Goal: Task Accomplishment & Management: Use online tool/utility

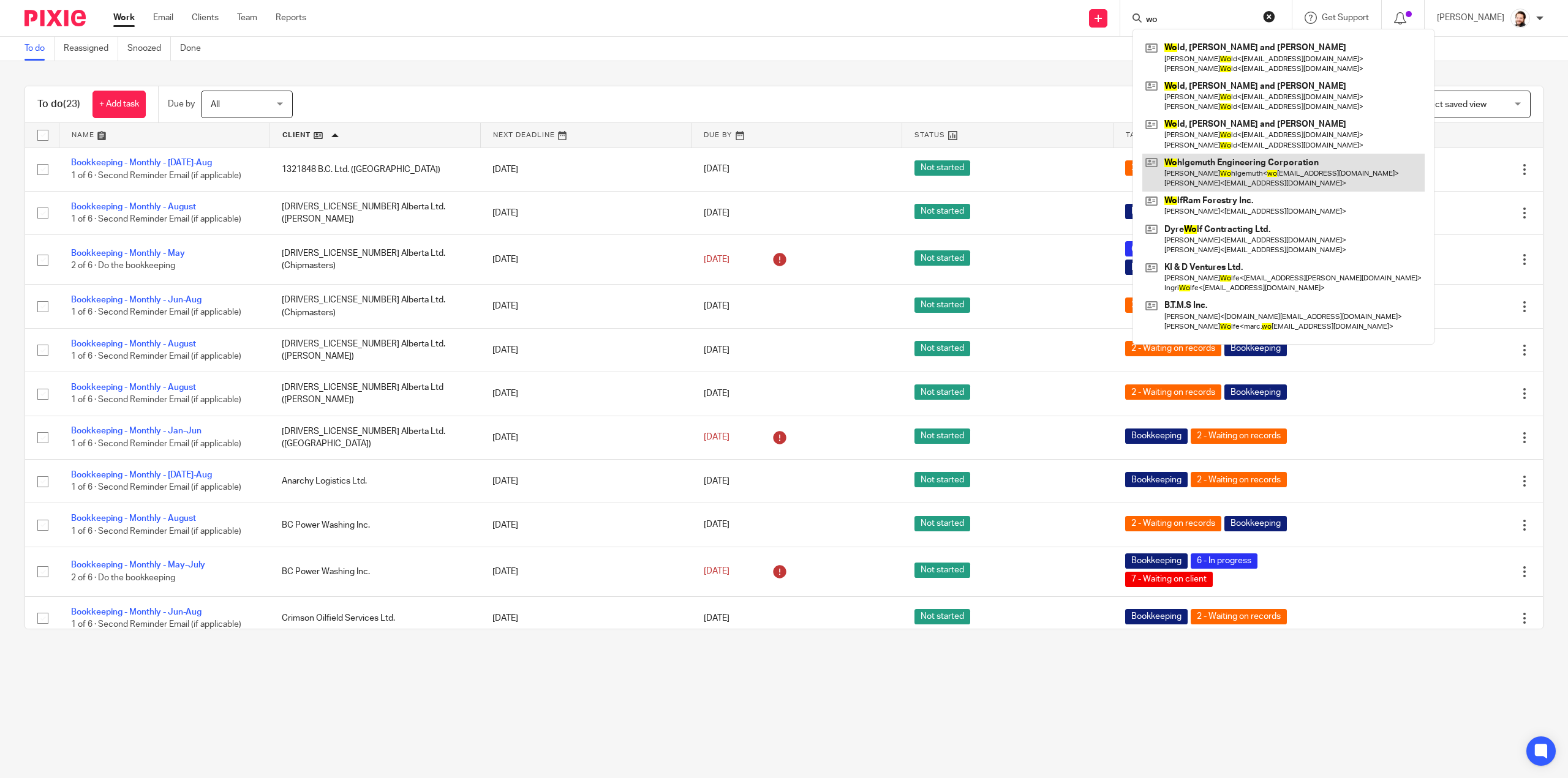
type input "wo"
click at [1286, 160] on link at bounding box center [1283, 172] width 283 height 38
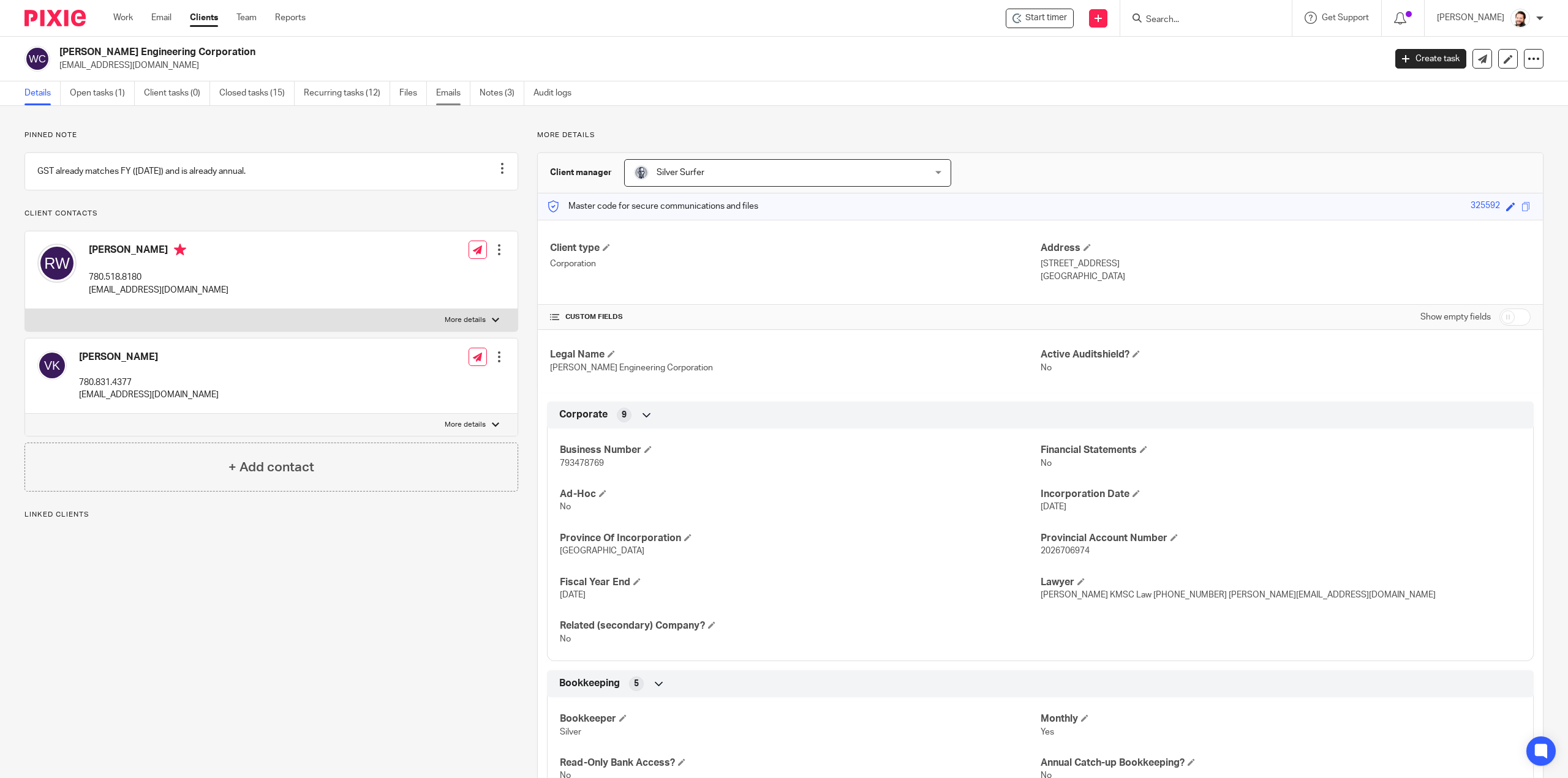
click at [446, 92] on link "Emails" at bounding box center [453, 93] width 35 height 24
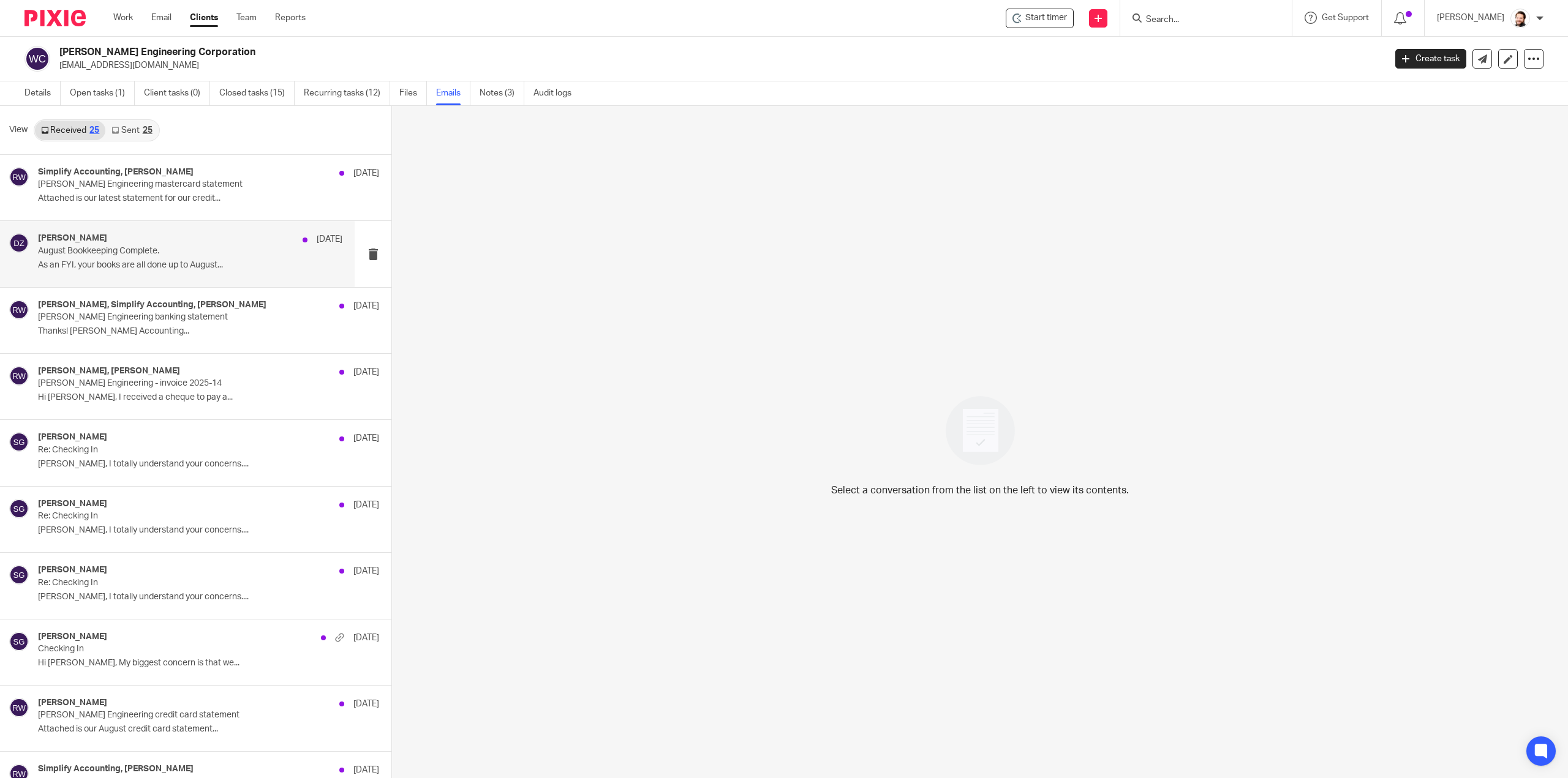
click at [149, 264] on p "As an FYI, your books are all done up to August..." at bounding box center [190, 265] width 305 height 11
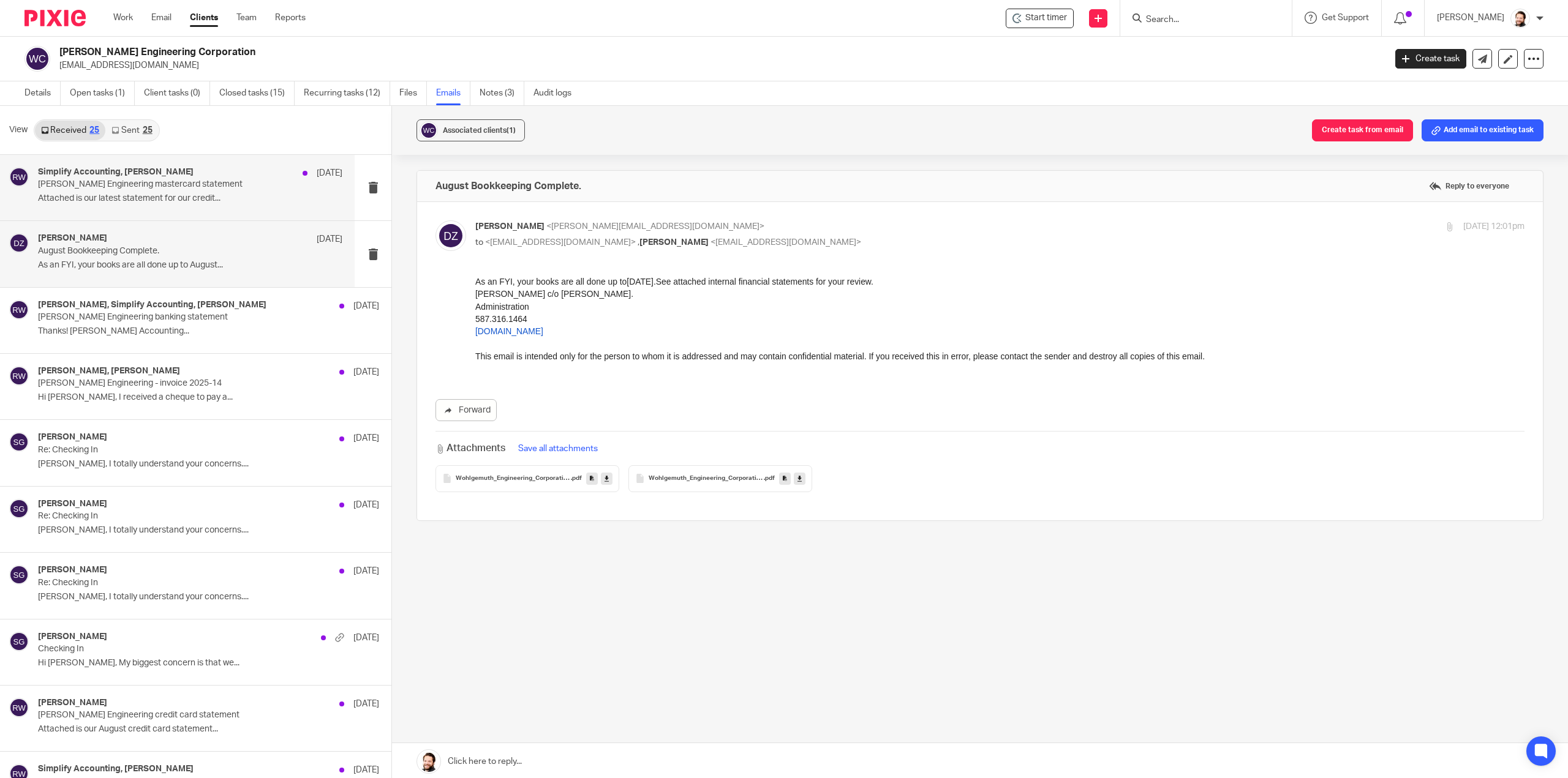
click at [103, 192] on div "Simplify Accounting, Ralph Wohlgemuth Sep 14 Wohlgemuth Engineering mastercard …" at bounding box center [190, 187] width 305 height 41
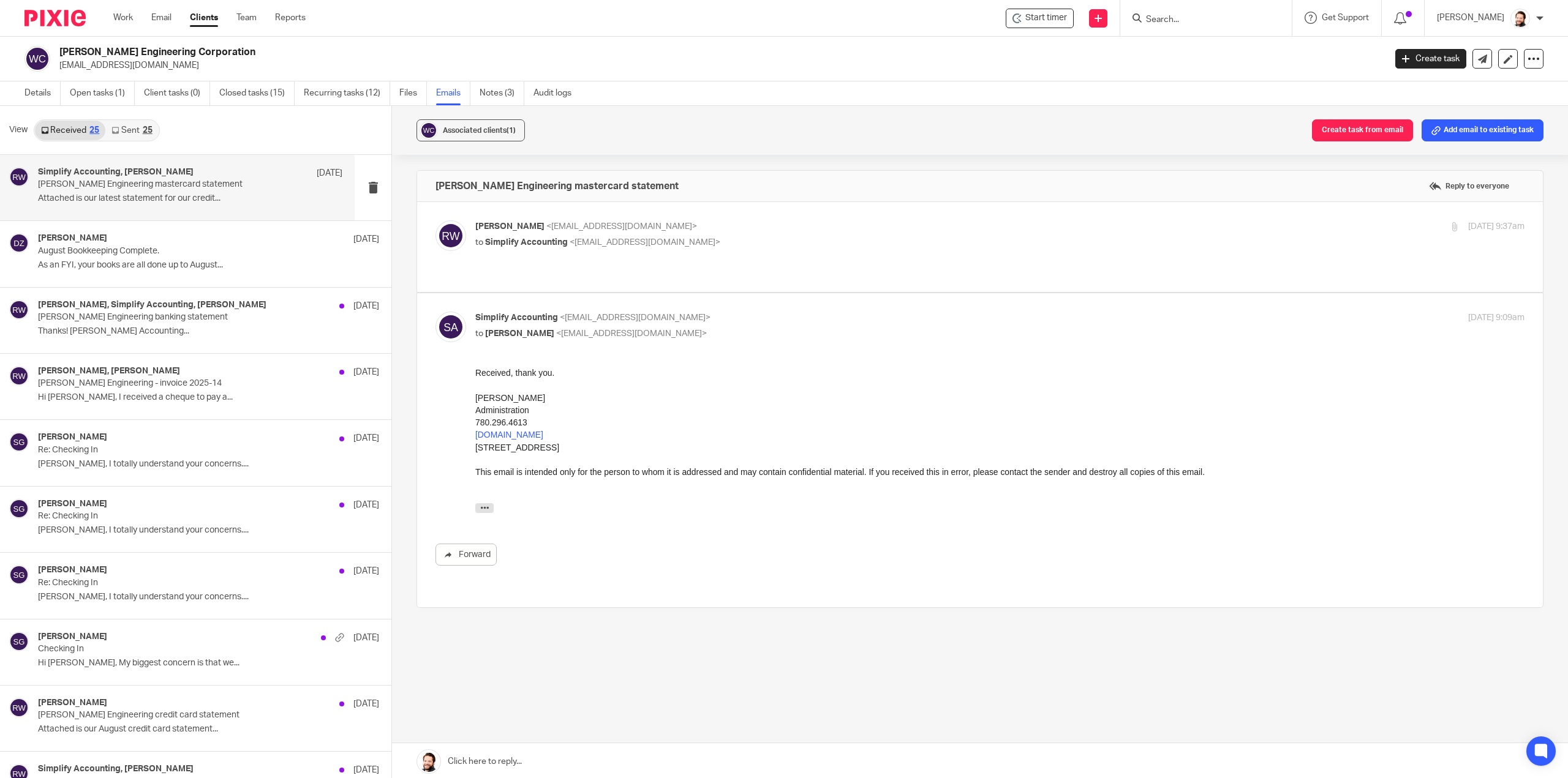
click at [553, 273] on label at bounding box center [979, 247] width 1125 height 90
click at [435, 221] on input "checkbox" at bounding box center [435, 220] width 1 height 1
checkbox input "true"
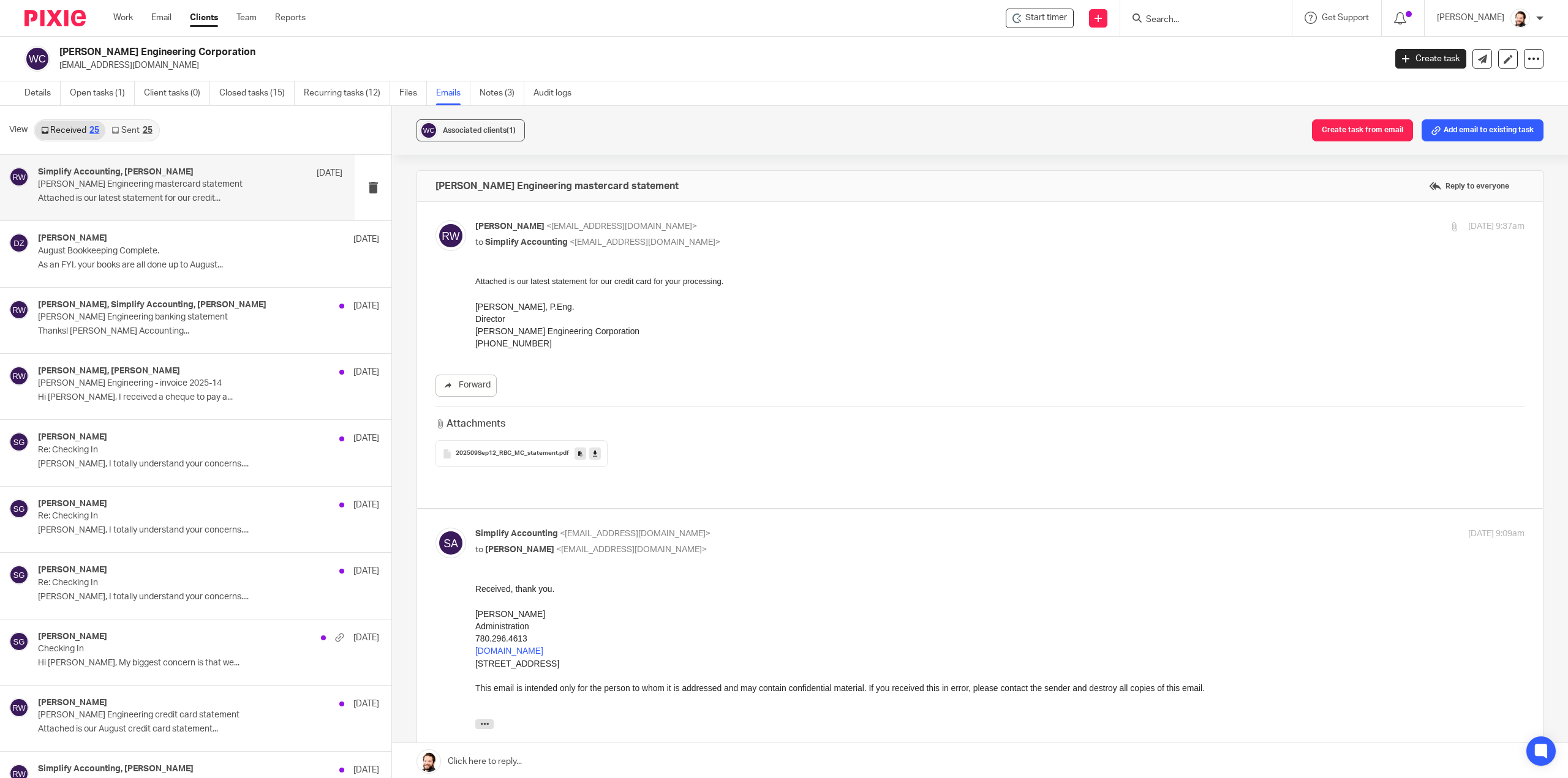
click at [139, 127] on link "Sent 25" at bounding box center [131, 130] width 53 height 19
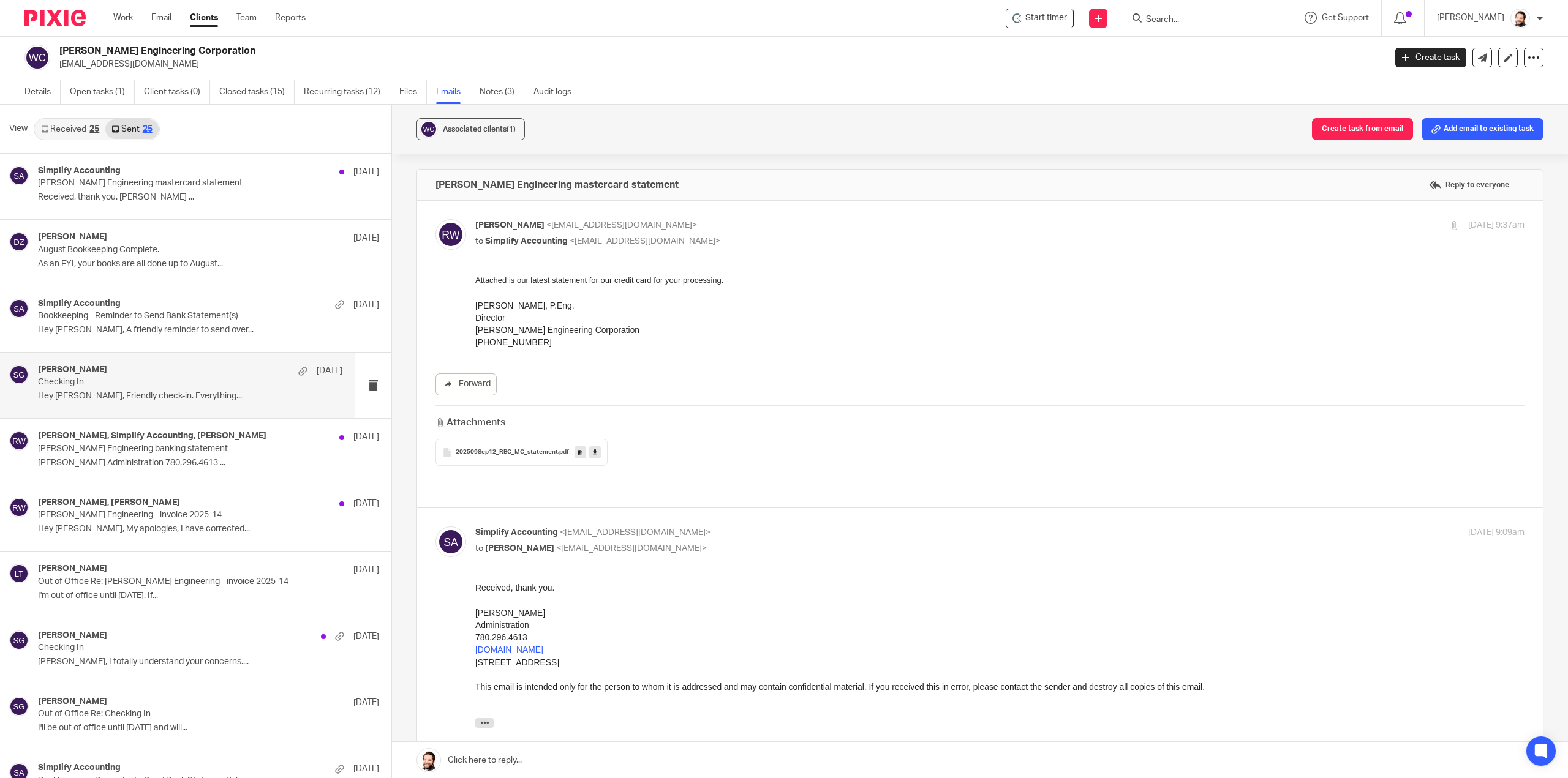
click at [128, 373] on div "Shawn Gander Sep 1" at bounding box center [190, 370] width 305 height 13
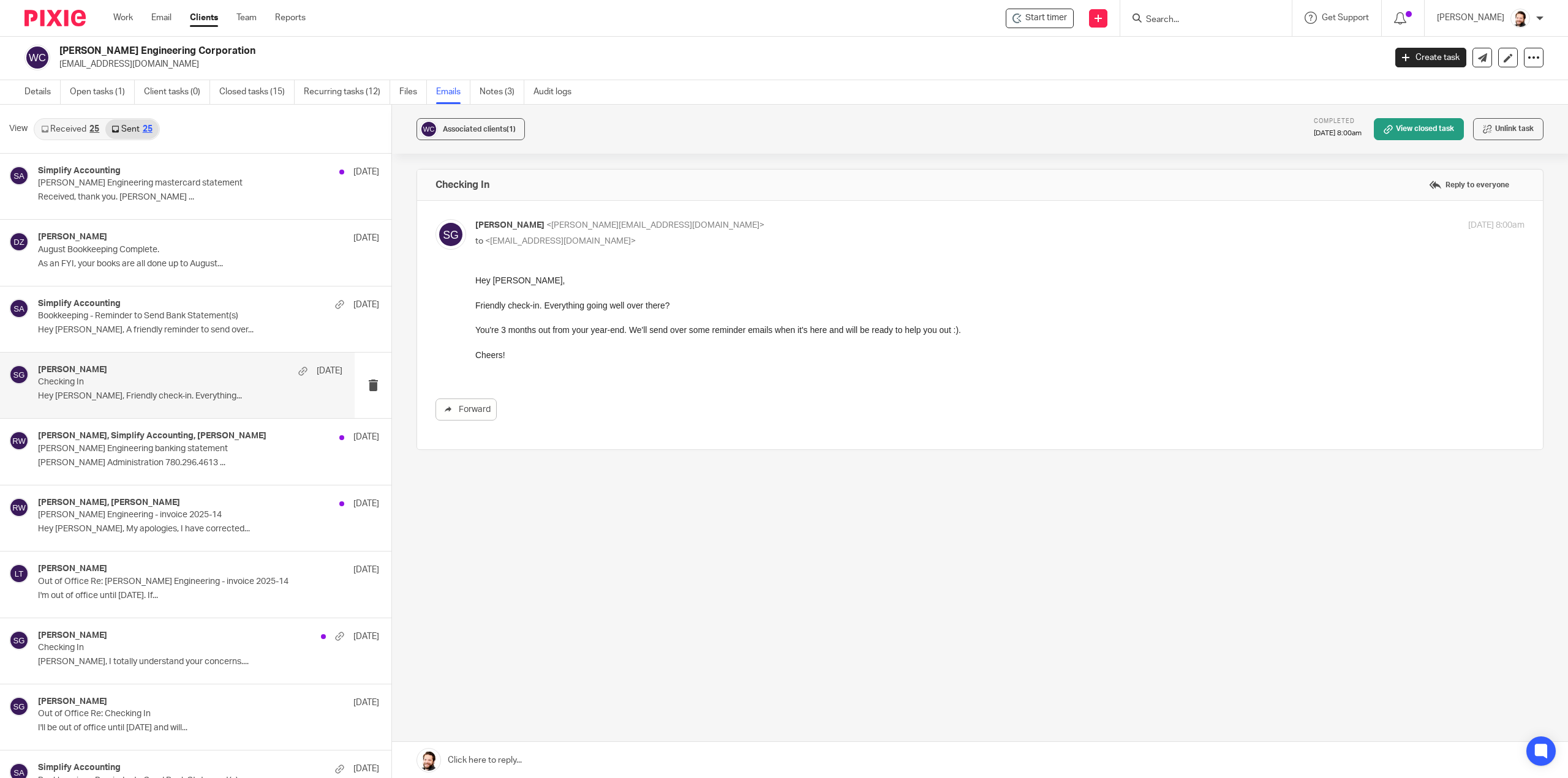
scroll to position [0, 0]
click at [67, 130] on link "Received 25" at bounding box center [69, 129] width 70 height 19
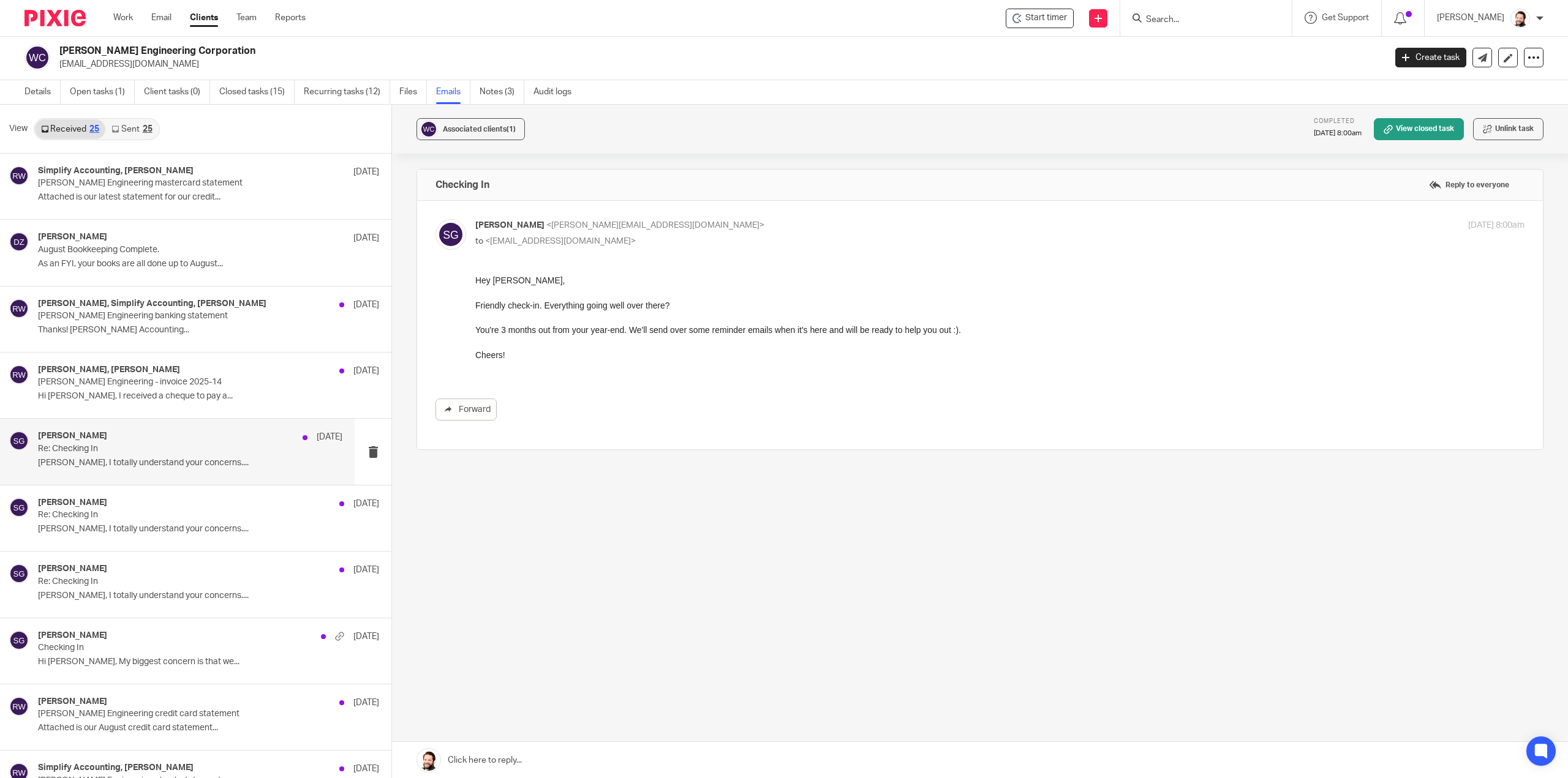
click at [123, 462] on p "Ralph, I totally understand your concerns...." at bounding box center [190, 463] width 305 height 11
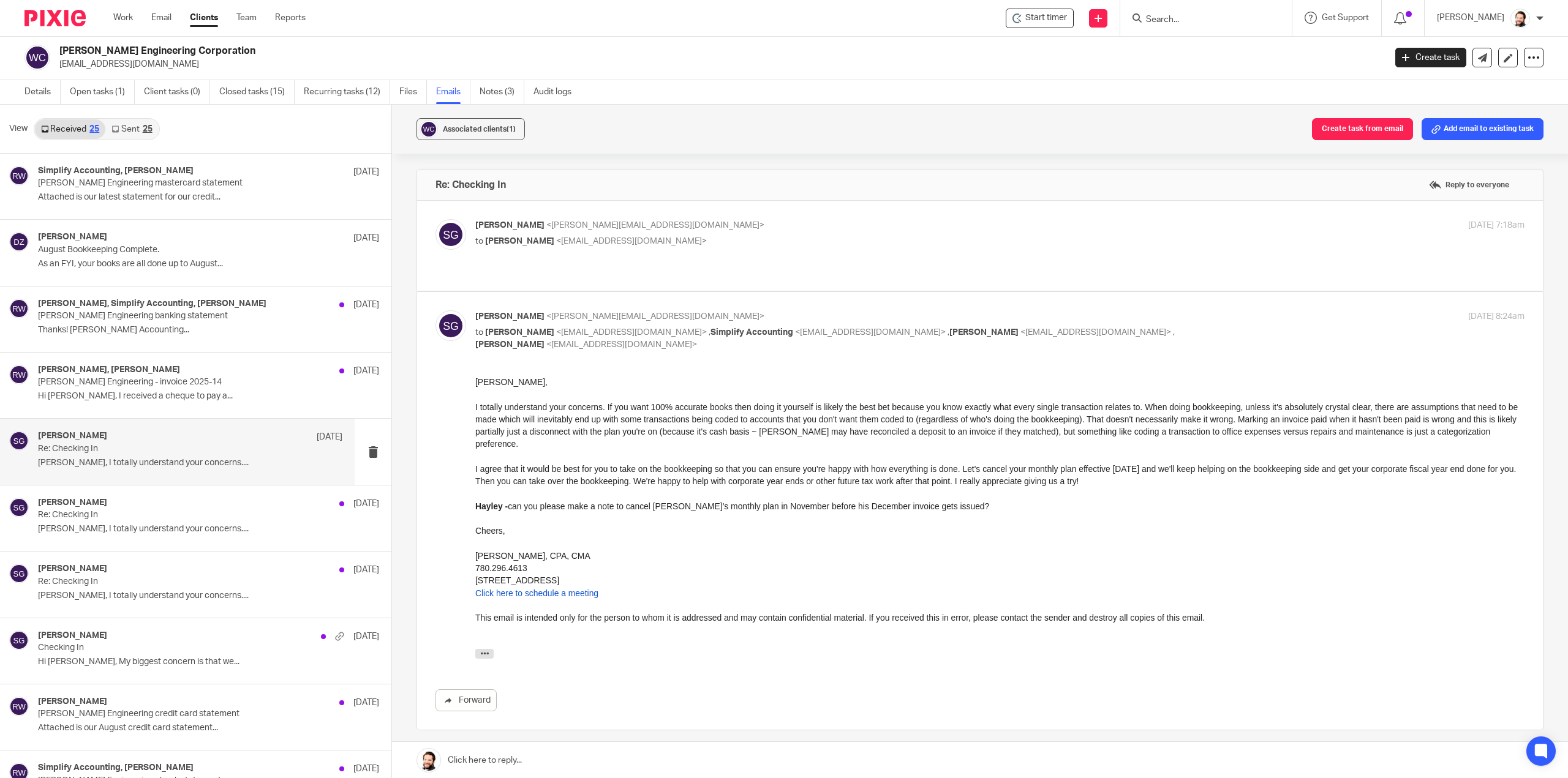
click at [126, 28] on div "Work Email Clients Team Reports Work Email Clients Team Reports Settings" at bounding box center [212, 17] width 223 height 36
click at [125, 20] on link "Work" at bounding box center [122, 17] width 19 height 13
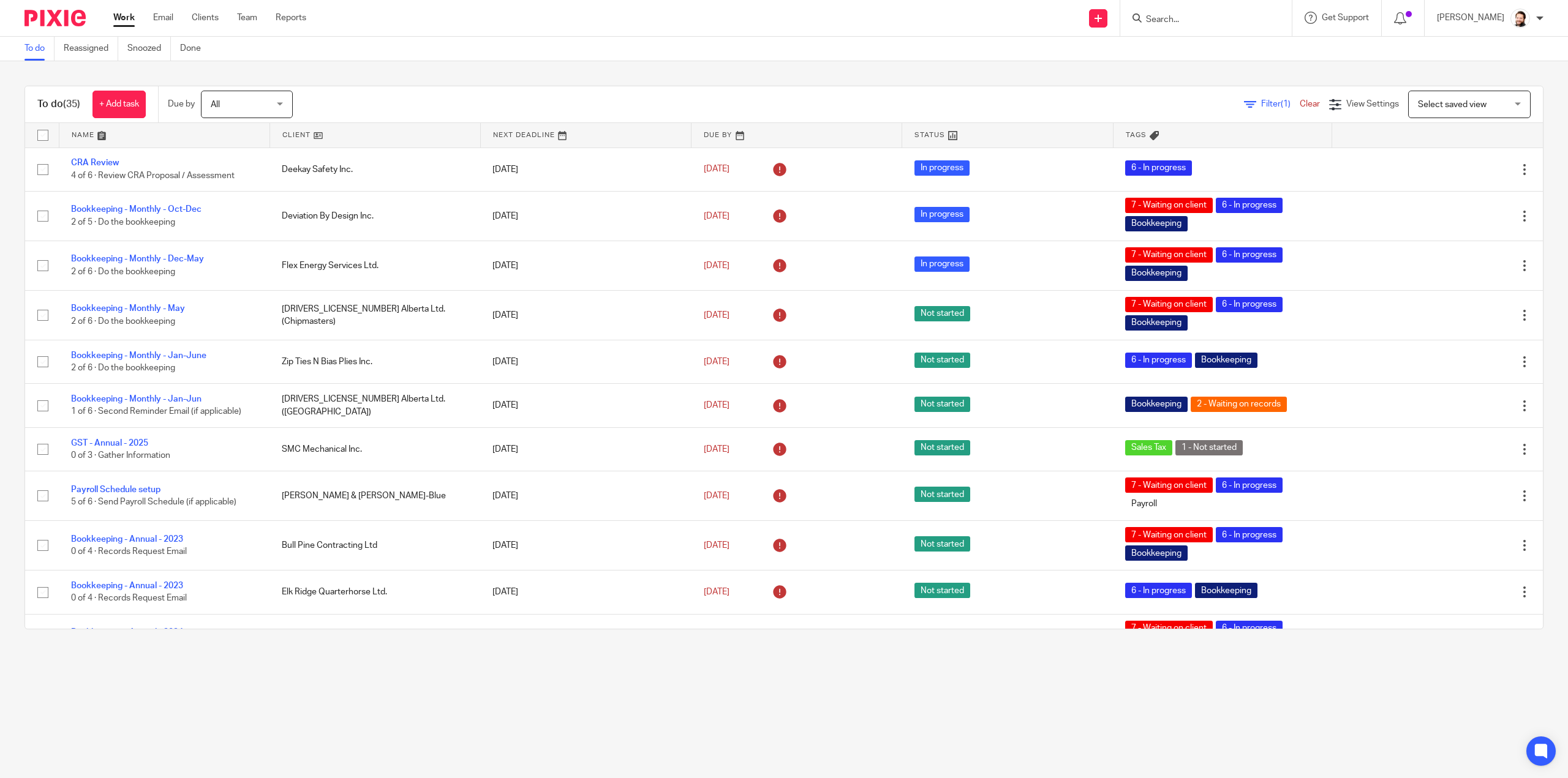
click at [1244, 101] on link "Filter (1)" at bounding box center [1272, 103] width 56 height 9
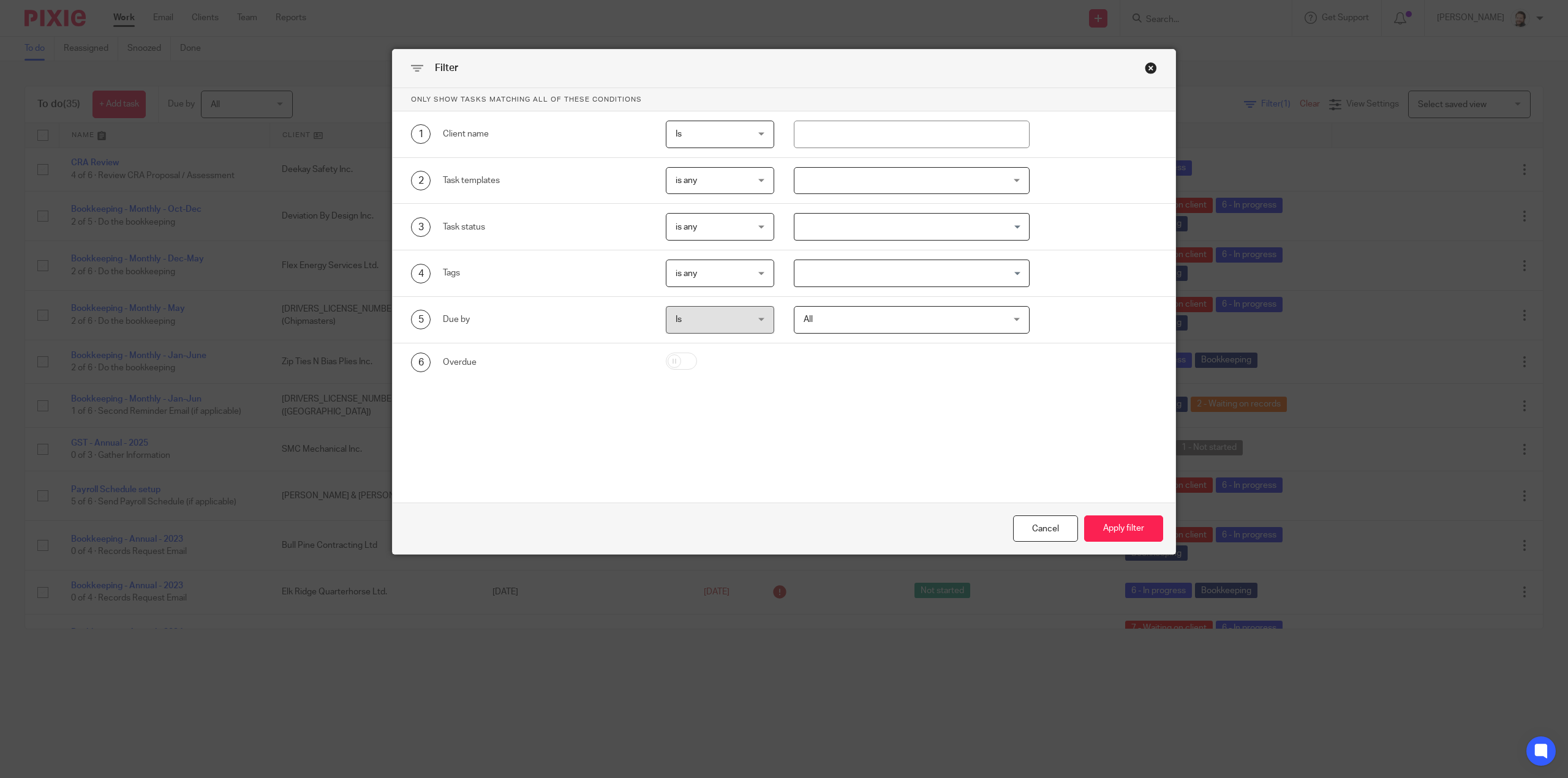
click at [860, 182] on div at bounding box center [911, 180] width 235 height 28
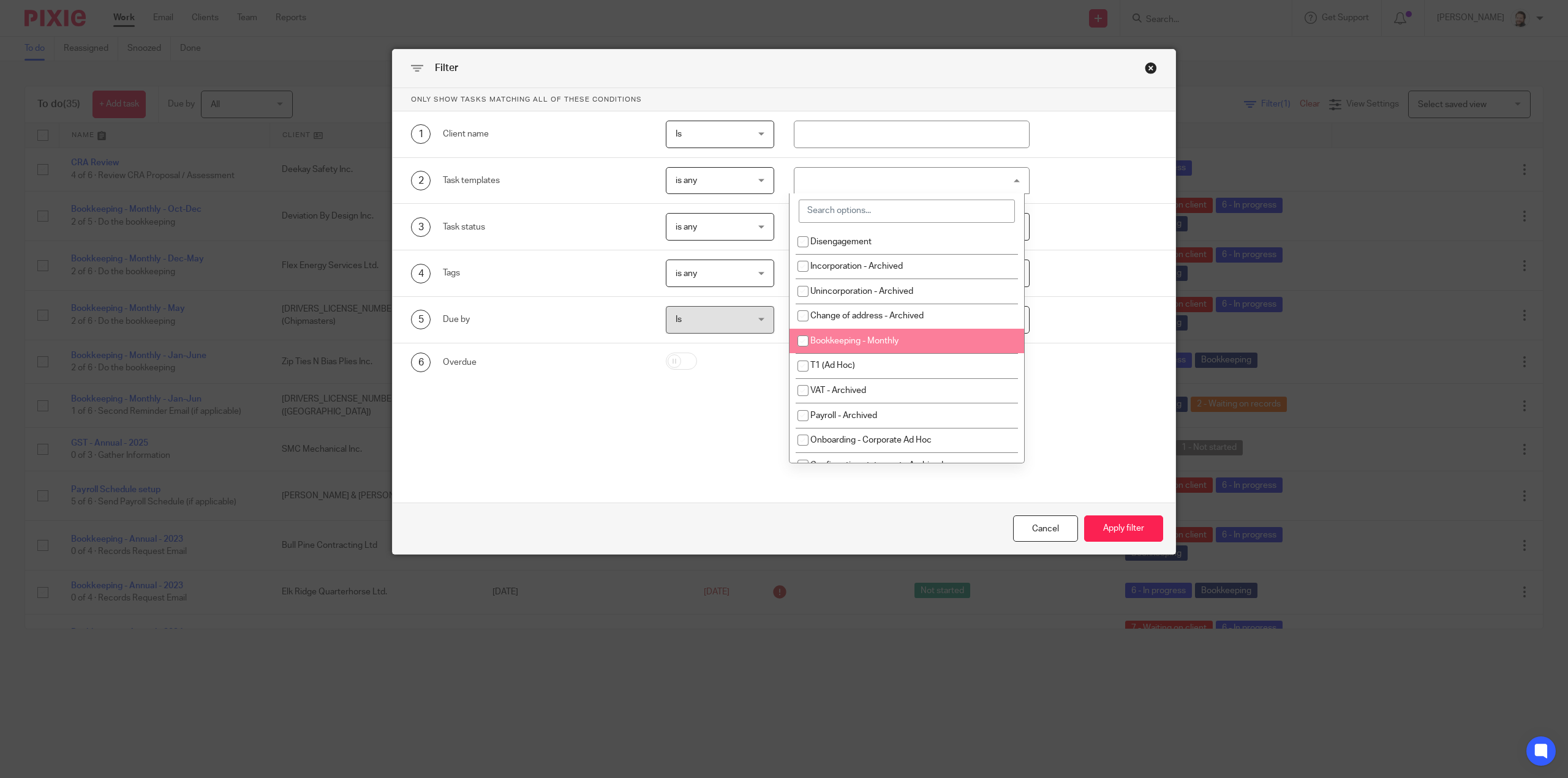
click at [824, 337] on span "Bookkeeping - Monthly" at bounding box center [853, 340] width 88 height 9
checkbox input "true"
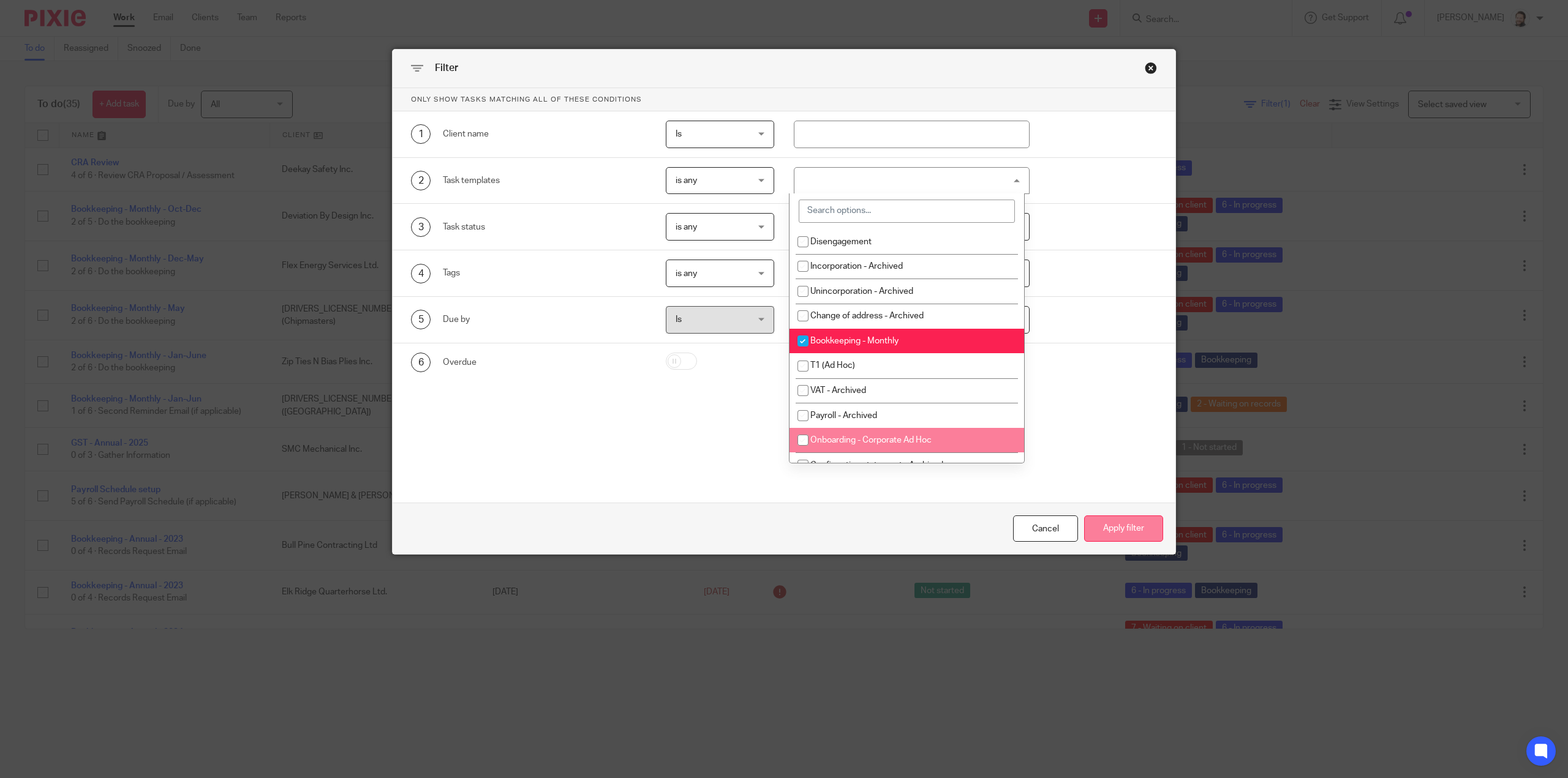
click at [1135, 531] on button "Apply filter" at bounding box center [1123, 528] width 79 height 26
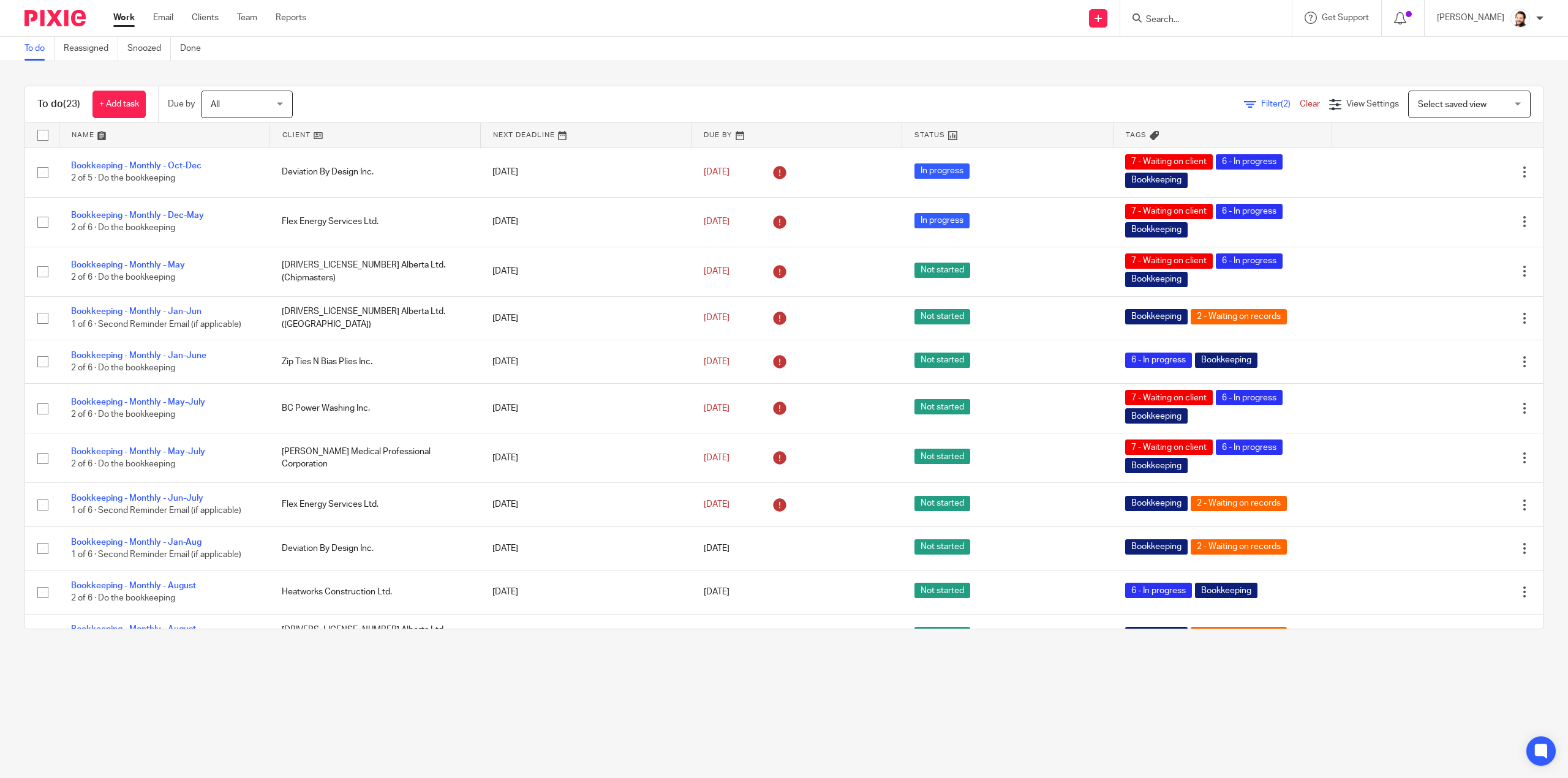
click at [308, 132] on link at bounding box center [375, 135] width 210 height 24
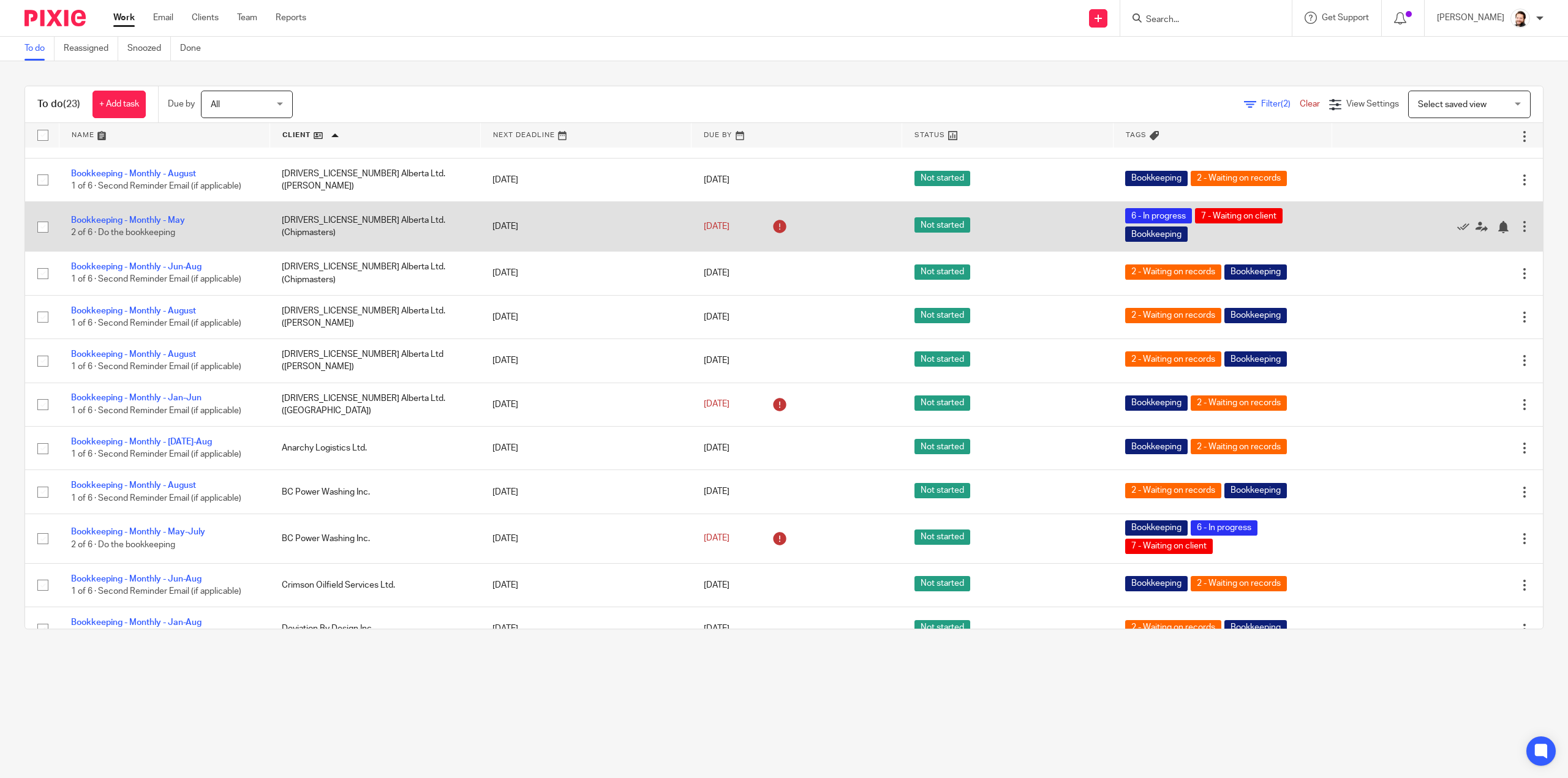
scroll to position [61, 0]
